Goal: Ask a question

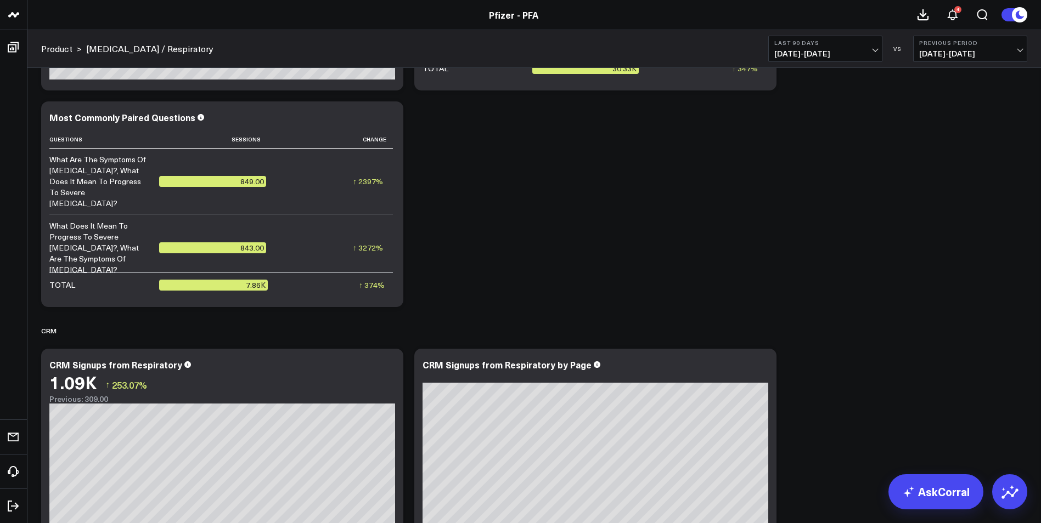
scroll to position [3597, 0]
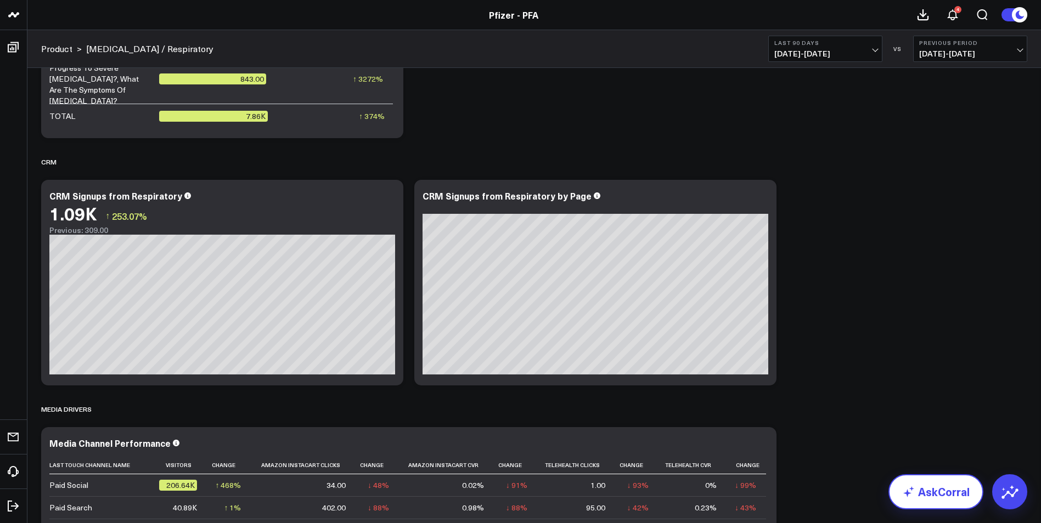
click at [928, 506] on link "AskCorral" at bounding box center [935, 492] width 95 height 35
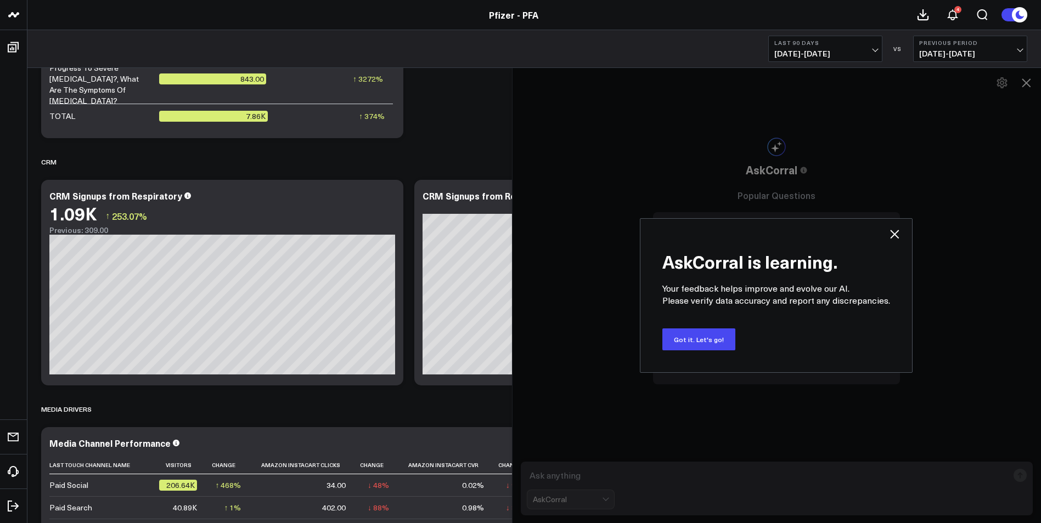
click at [894, 226] on div "AskCorral is learning. Your feedback helps improve and evolve our AI. Please ve…" at bounding box center [776, 295] width 273 height 155
click at [893, 236] on icon at bounding box center [894, 234] width 9 height 9
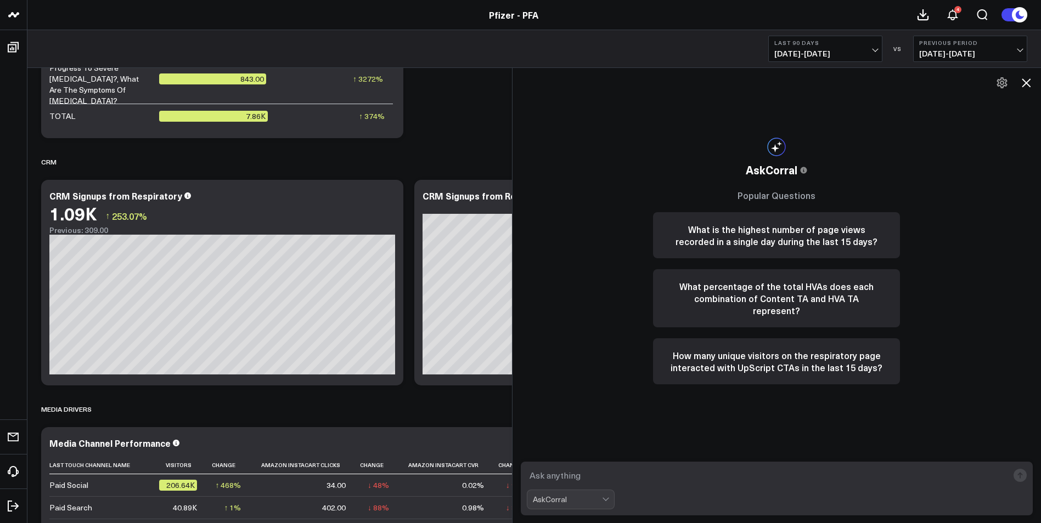
click at [580, 466] on textarea at bounding box center [768, 476] width 482 height 20
click at [702, 479] on textarea "WHat is the HVA rate of the [MEDICAL_DATA] page? And what have been the trends …" at bounding box center [768, 476] width 482 height 20
click at [911, 474] on textarea "WHat is the HVA rate of the [MEDICAL_DATA] pages? And what have been the trends…" at bounding box center [768, 476] width 482 height 20
type textarea "WHat is the HVA rate of the [MEDICAL_DATA] pages? And what have been the trends…"
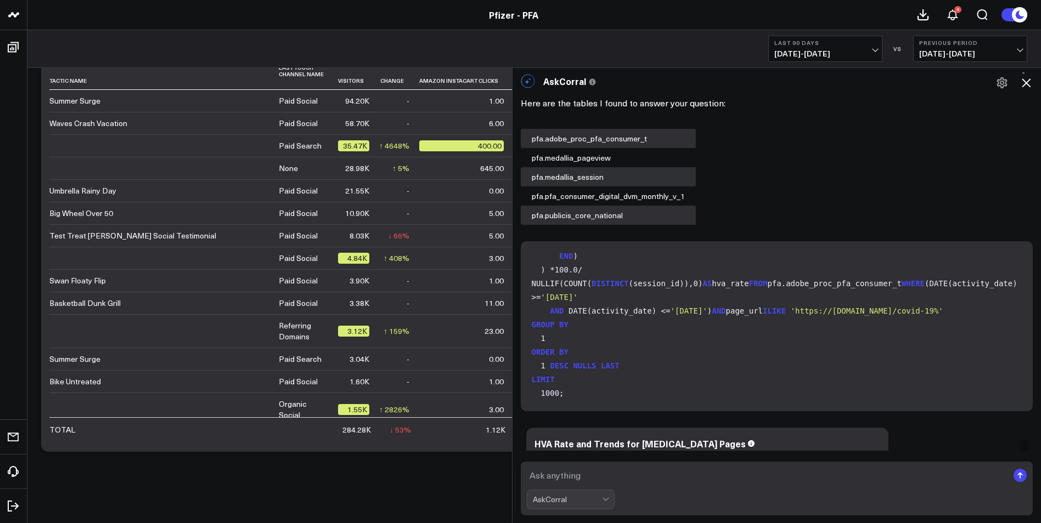
scroll to position [35, 0]
